Goal: Transaction & Acquisition: Purchase product/service

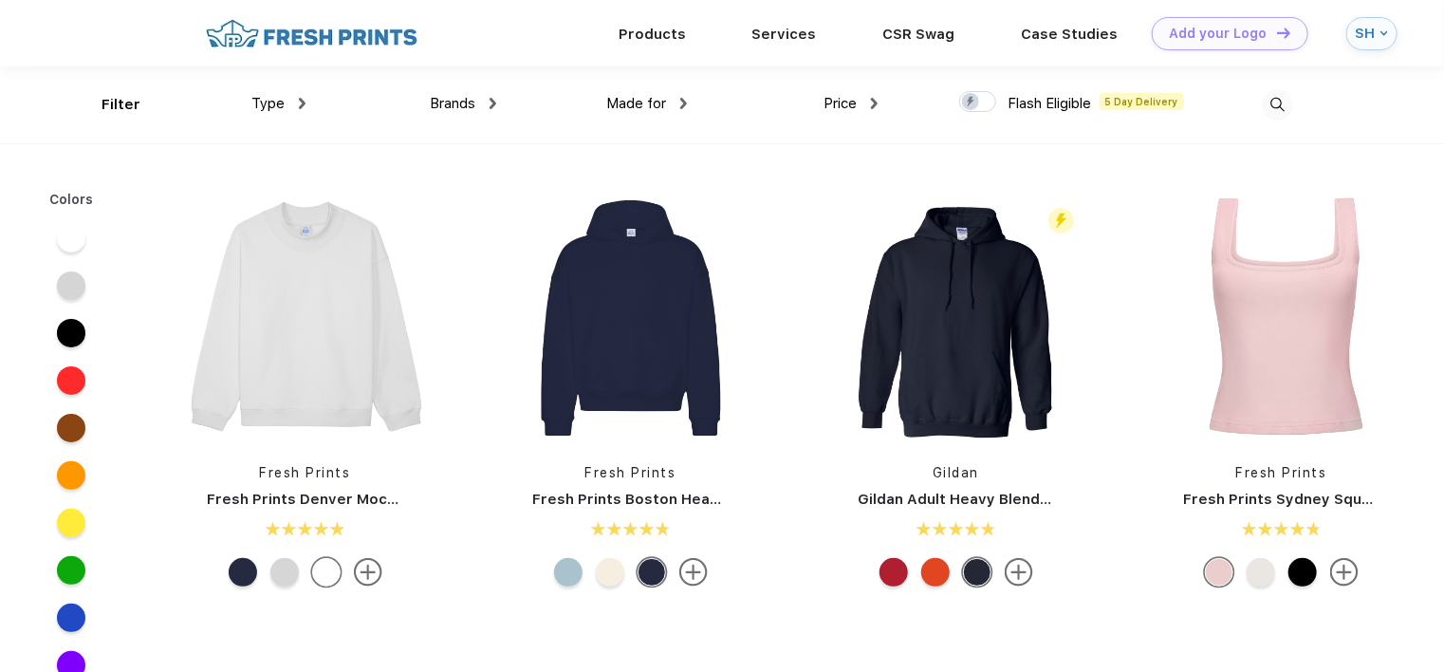
click at [1281, 100] on img at bounding box center [1276, 104] width 31 height 31
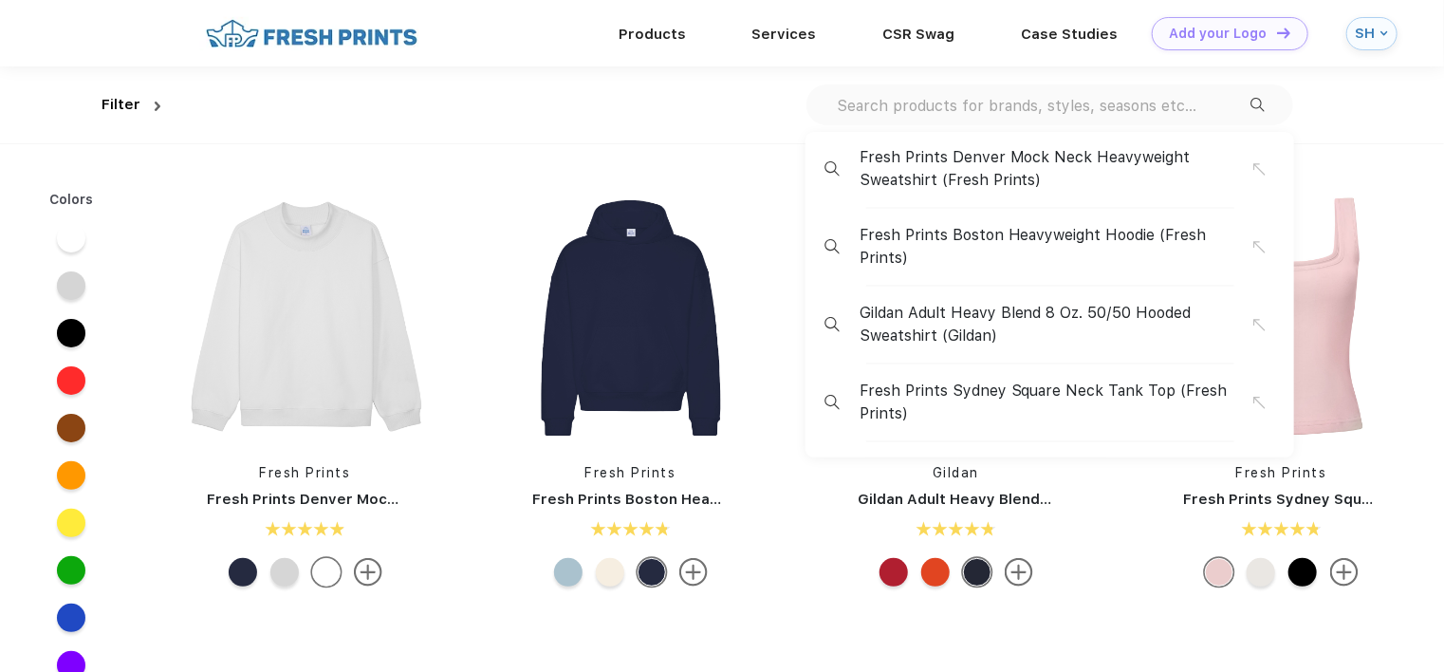
click at [895, 106] on input "text" at bounding box center [1042, 105] width 415 height 21
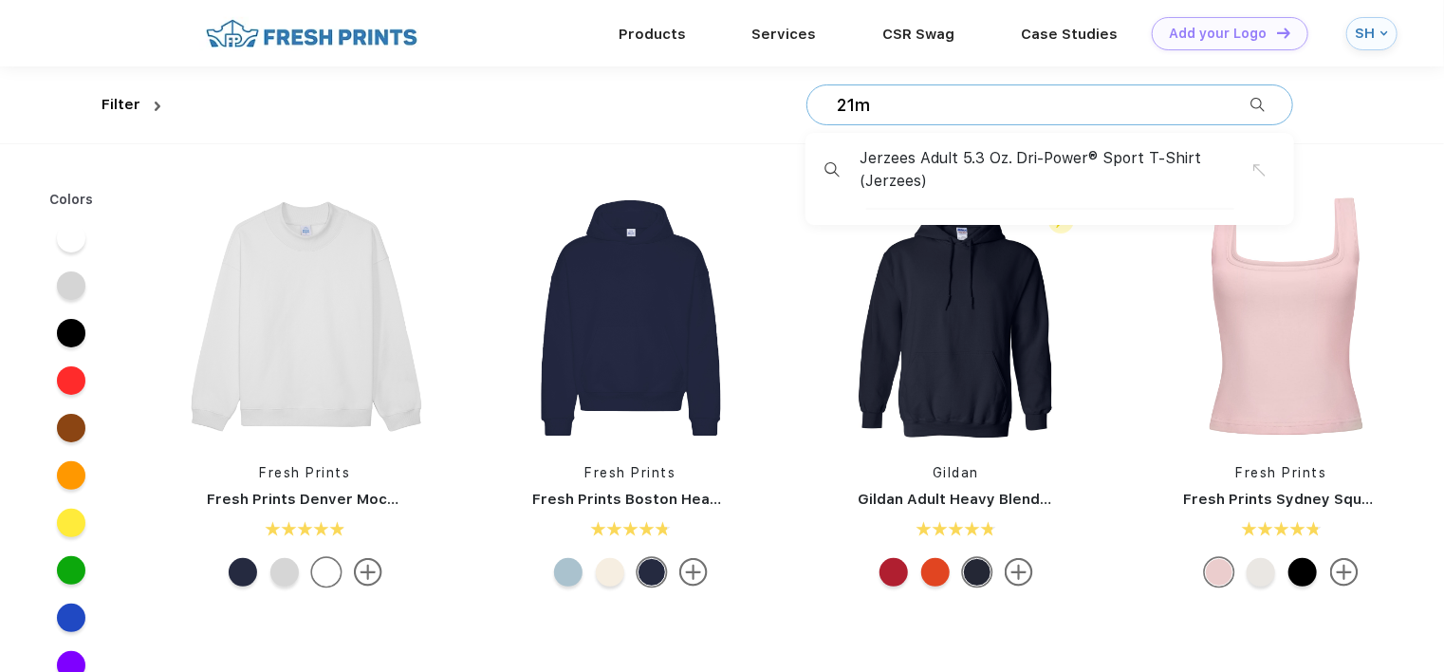
type input "21m"
click at [973, 160] on span "Jerzees Adult 5.3 Oz. Dri-Power® Sport T-Shirt (Jerzees)" at bounding box center [1056, 170] width 394 height 46
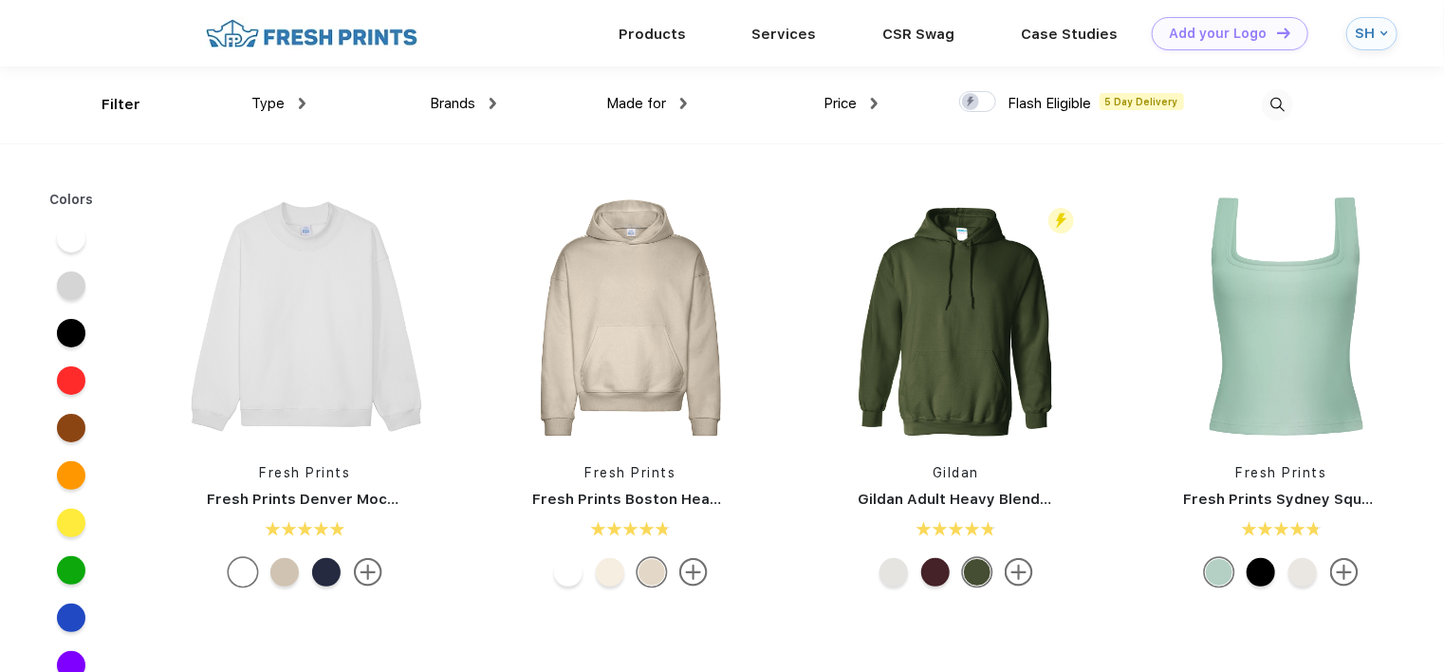
click at [641, 102] on span "Made for" at bounding box center [636, 103] width 60 height 17
click at [681, 106] on img at bounding box center [683, 103] width 7 height 11
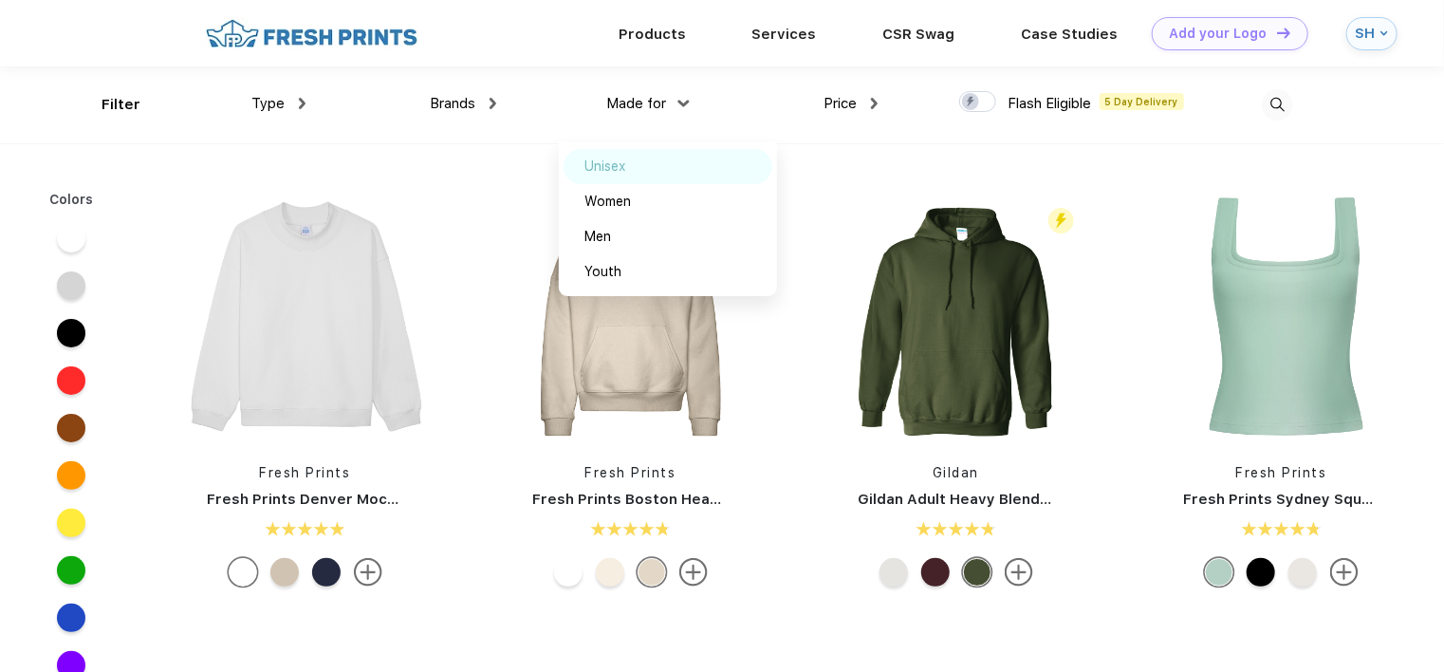
click at [641, 164] on img at bounding box center [646, 165] width 14 height 9
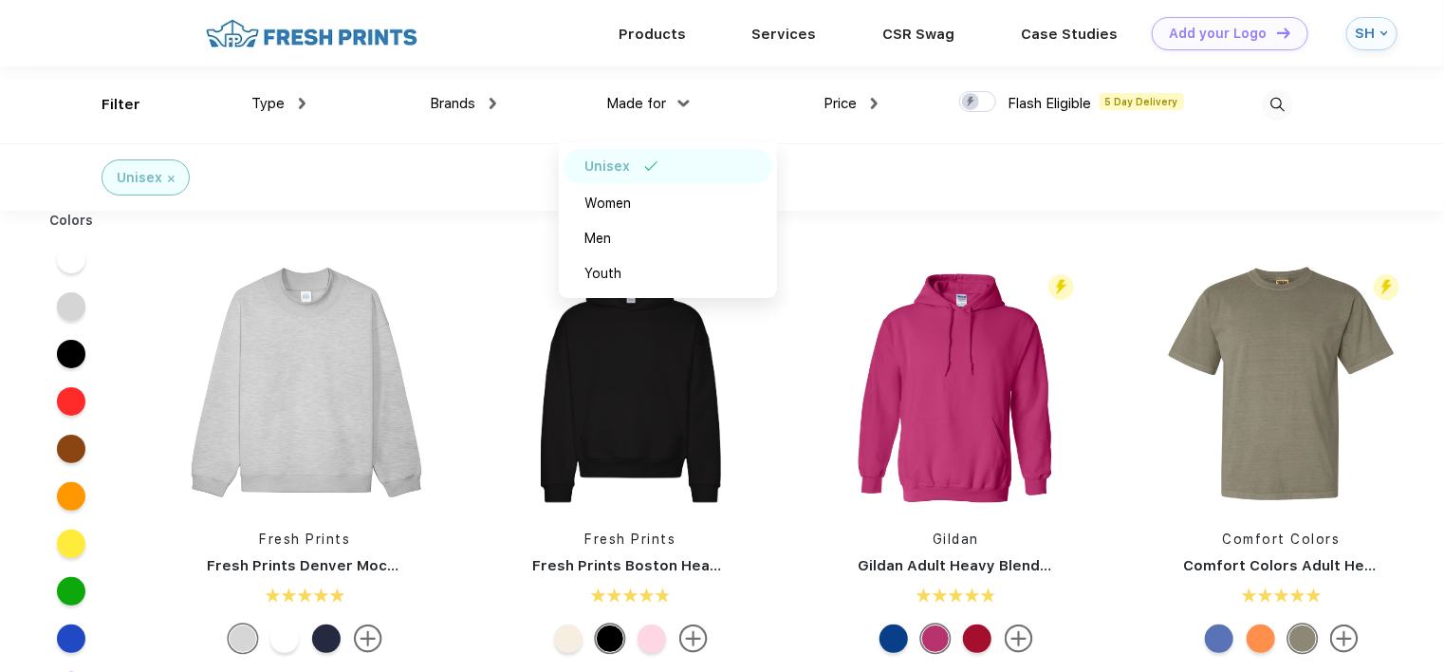
click at [876, 102] on img at bounding box center [874, 103] width 7 height 11
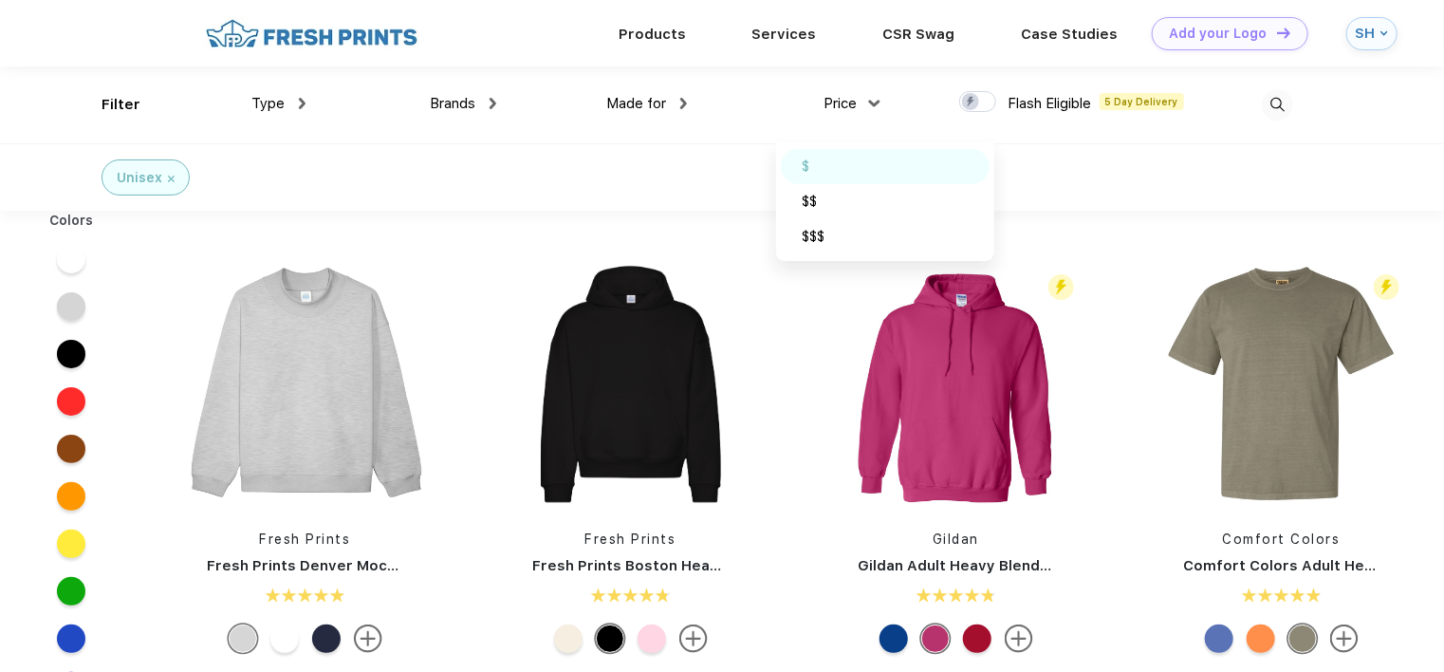
click at [838, 159] on div "$" at bounding box center [885, 166] width 209 height 35
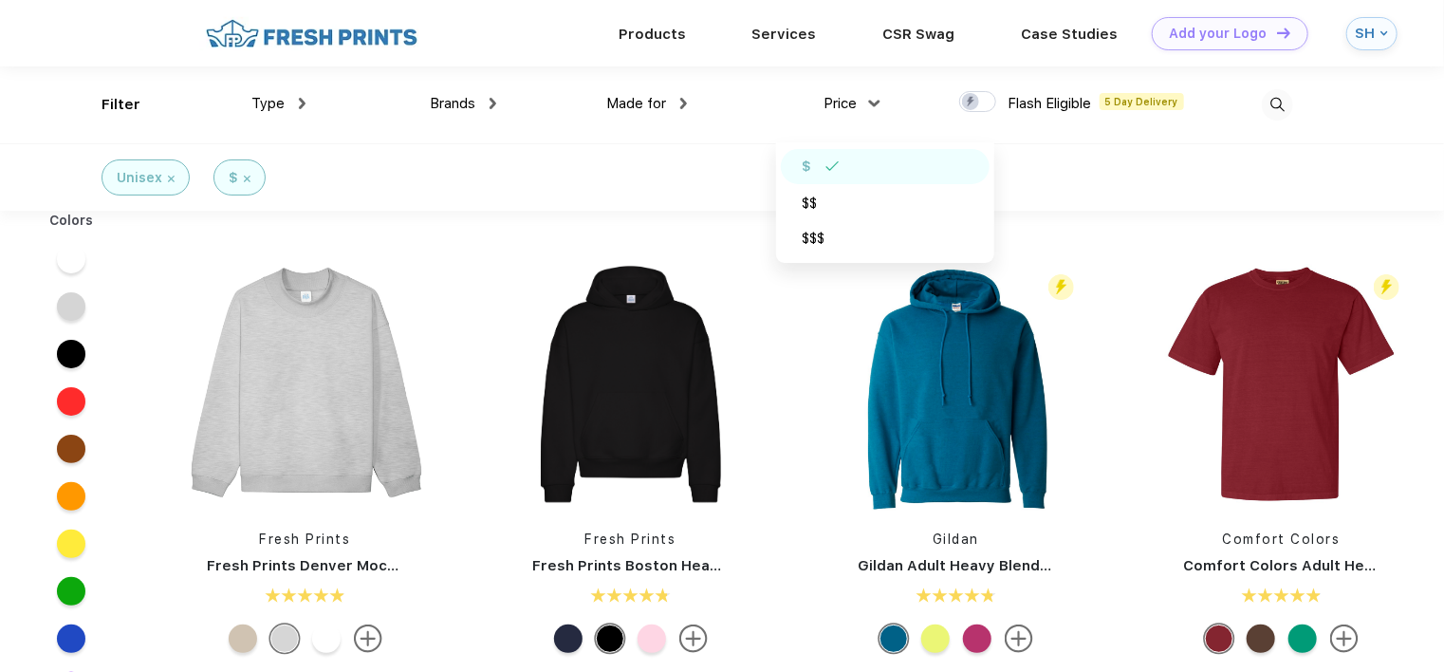
click at [293, 100] on div "Type" at bounding box center [278, 104] width 54 height 22
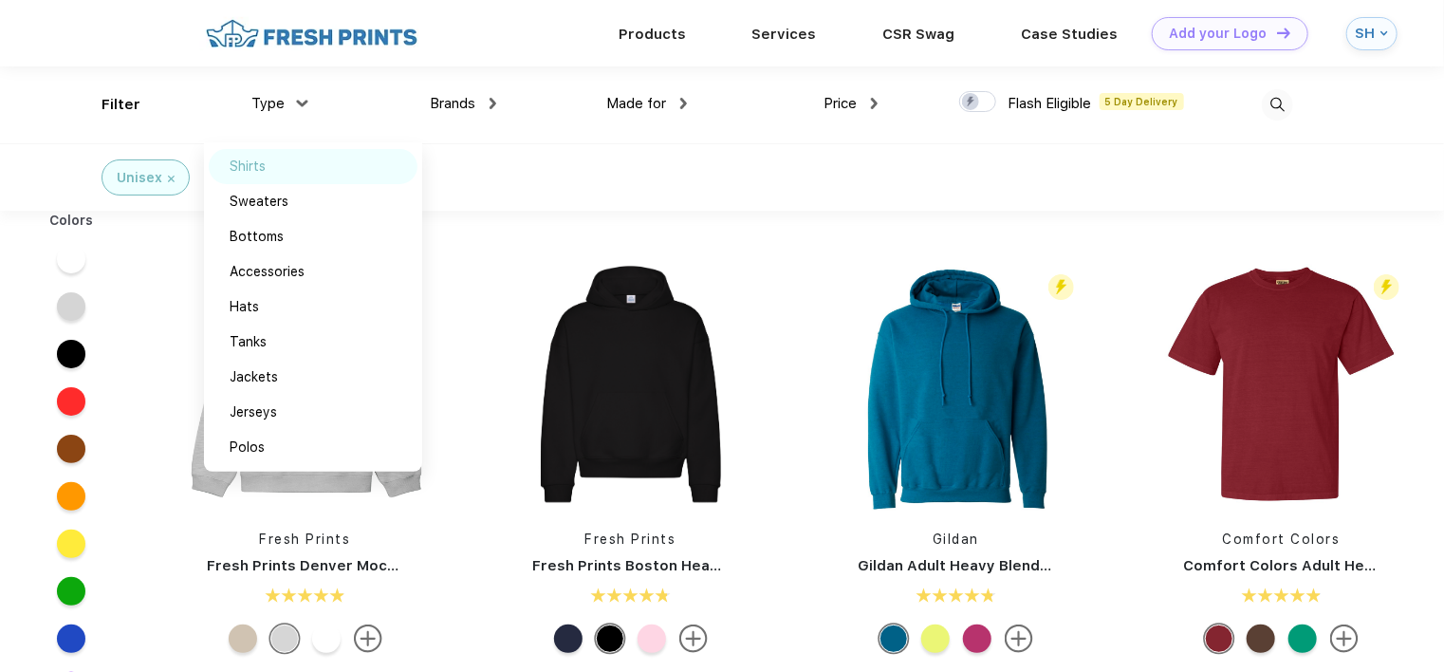
click at [294, 161] on img at bounding box center [287, 165] width 14 height 9
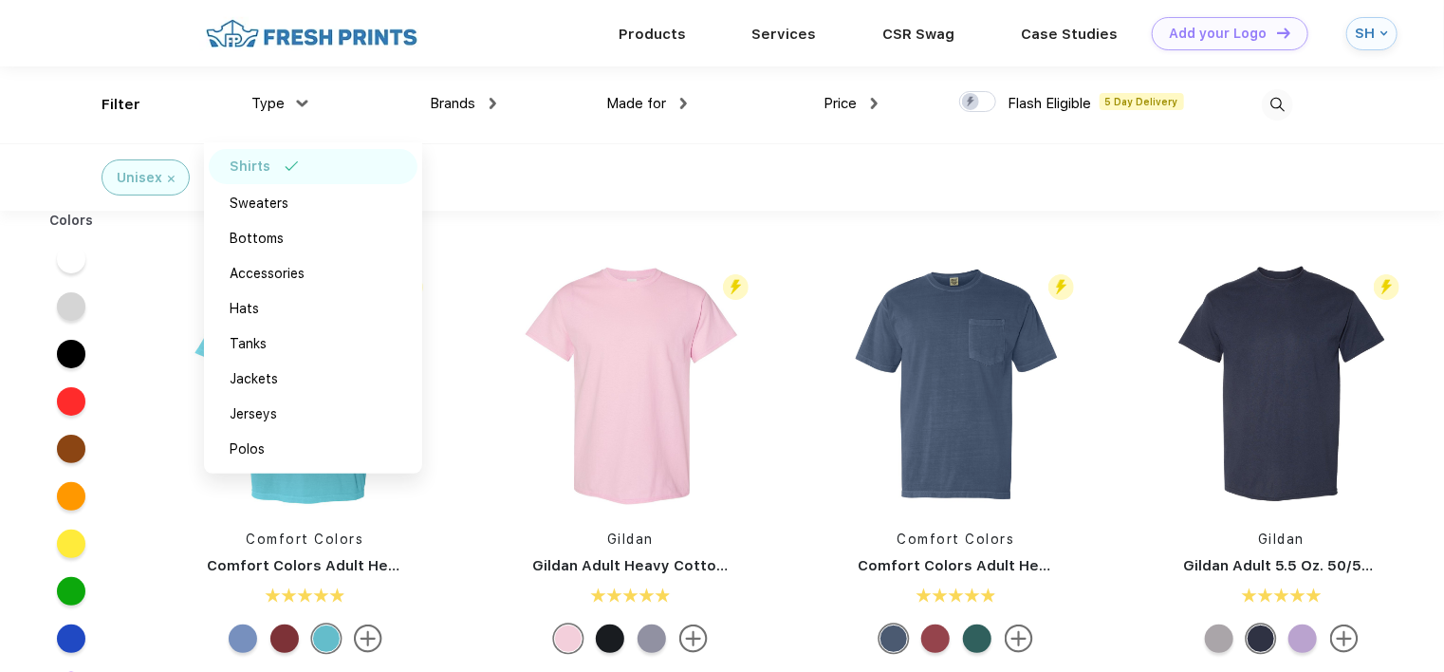
click at [1020, 193] on div "Unisex $ Shirts" at bounding box center [722, 176] width 1444 height 67
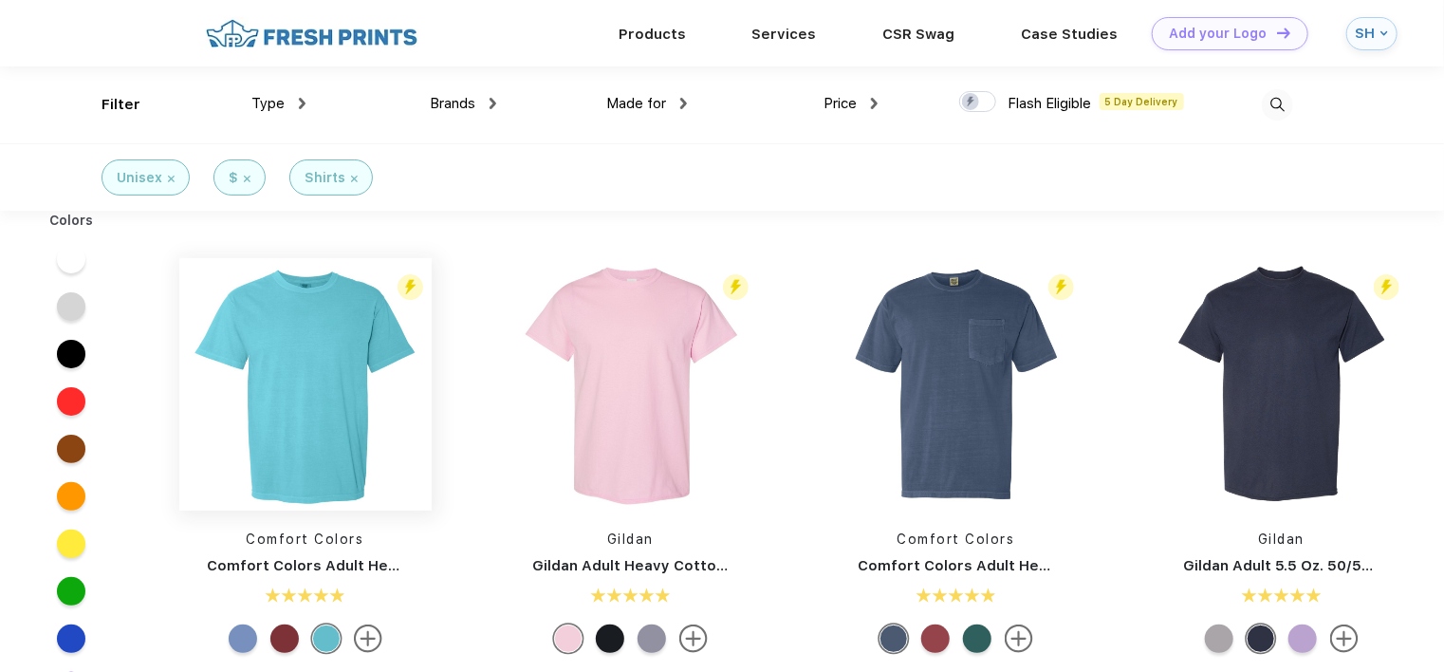
click at [285, 414] on img at bounding box center [305, 384] width 252 height 252
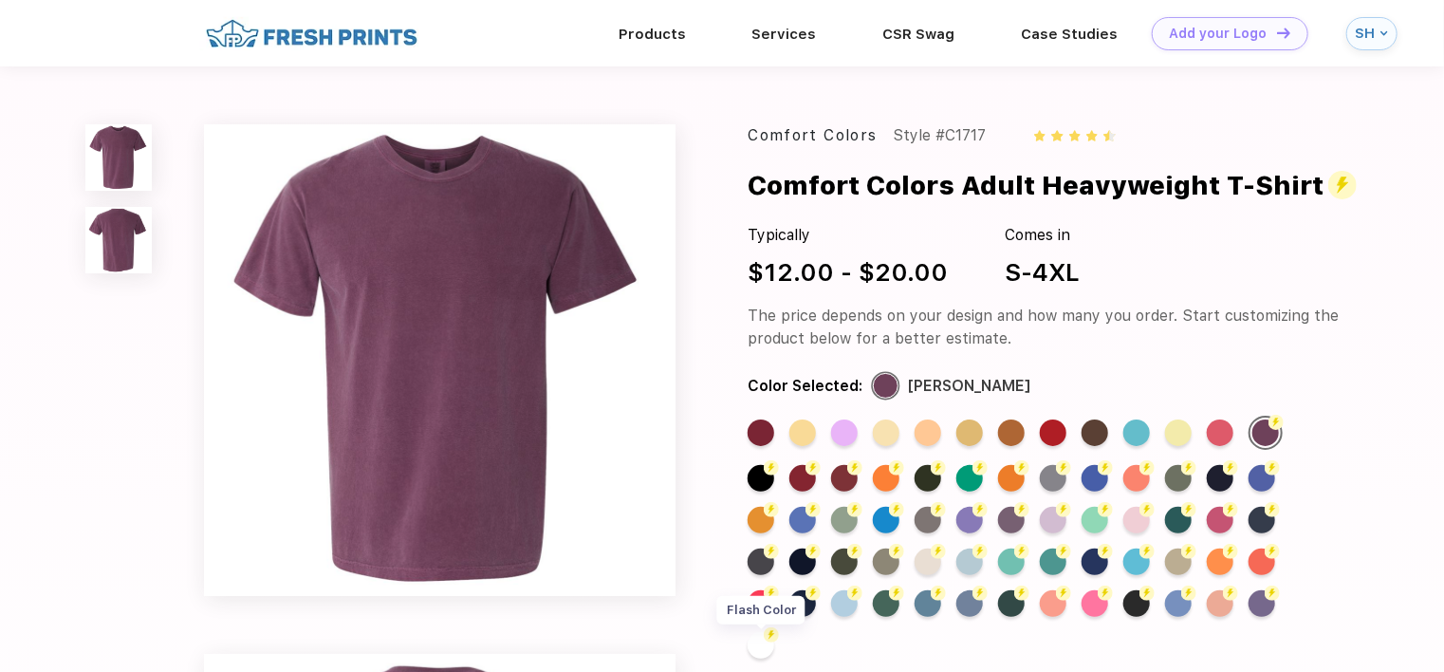
click at [759, 647] on div "Flash Color" at bounding box center [760, 645] width 27 height 27
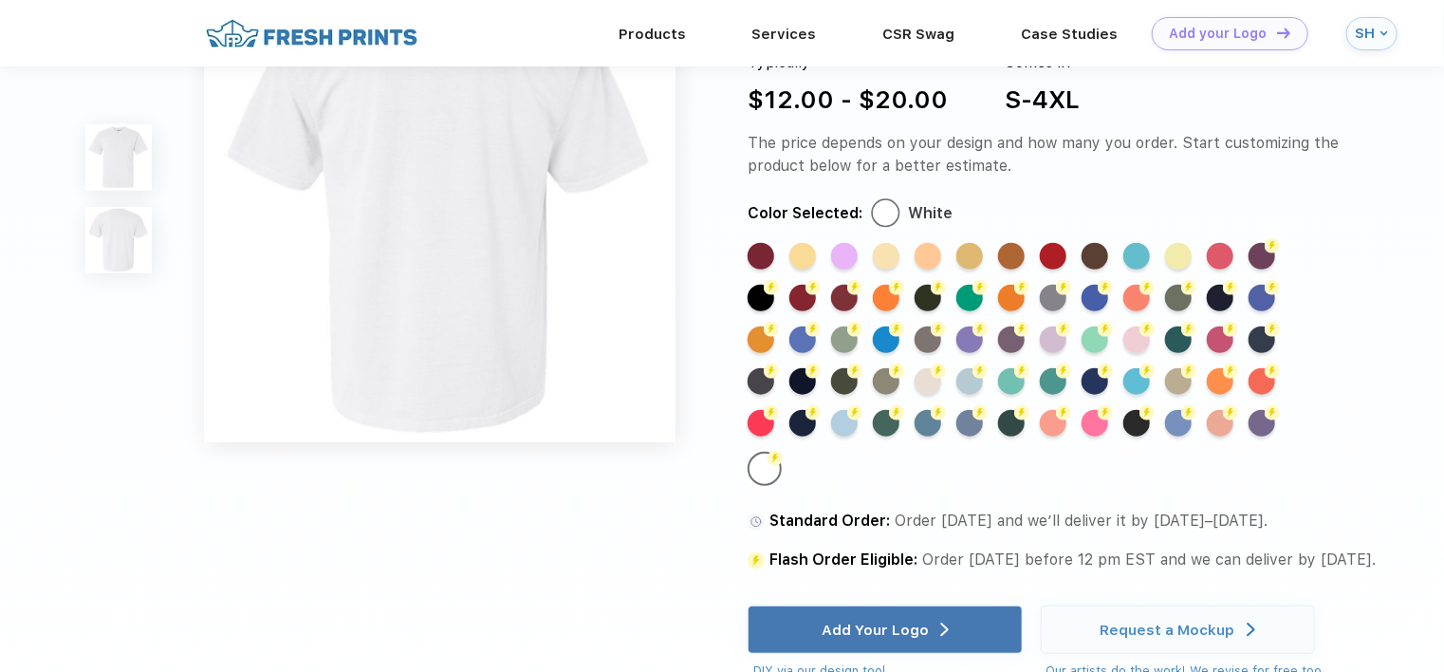
scroll to position [664, 0]
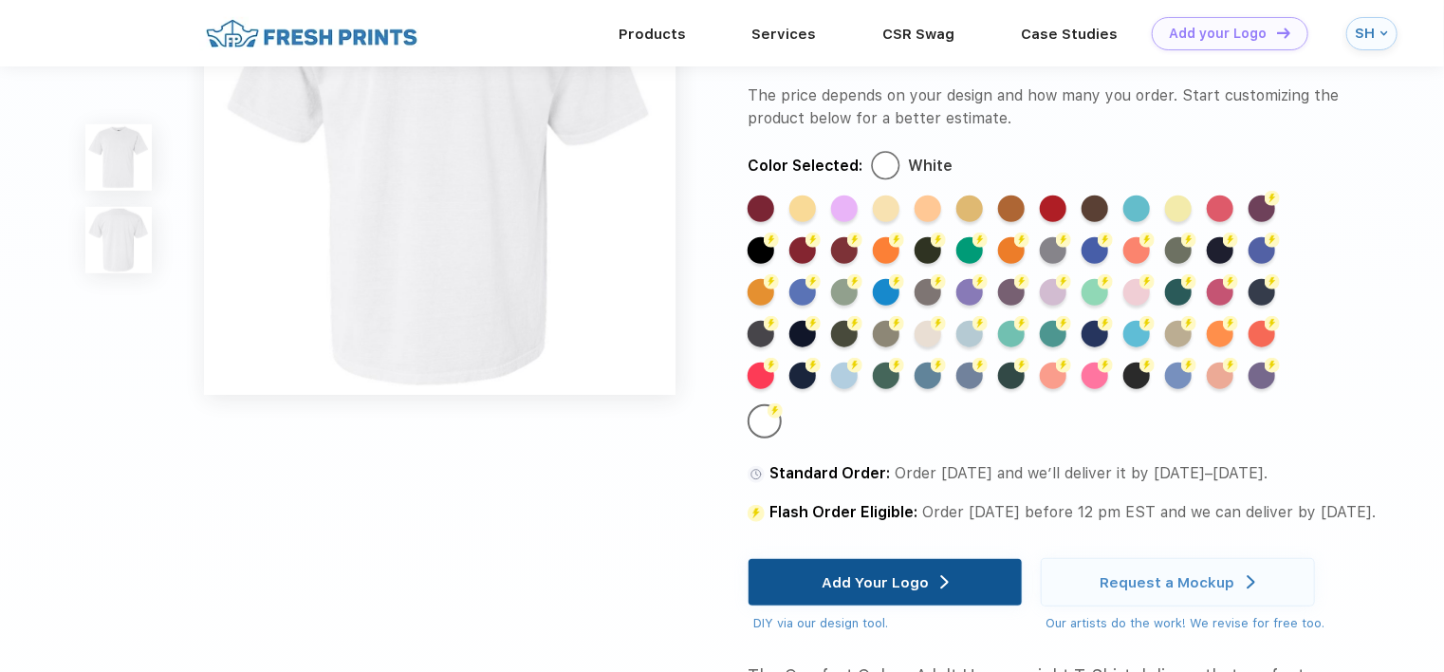
click at [958, 601] on div "Add Your Logo" at bounding box center [884, 582] width 274 height 48
